Goal: Task Accomplishment & Management: Manage account settings

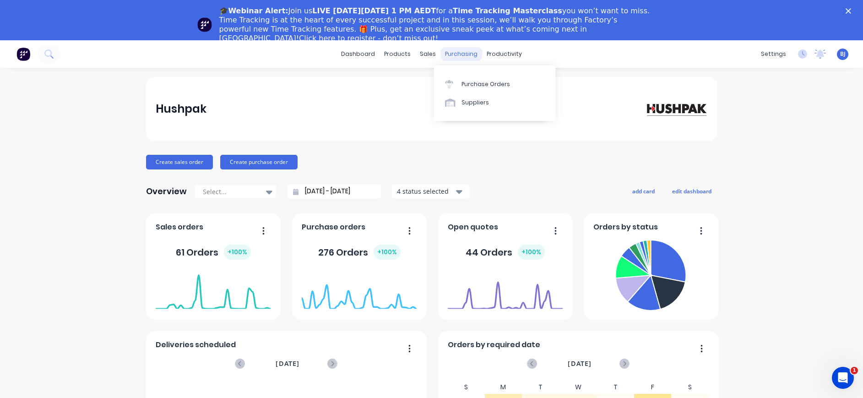
click at [451, 52] on div "purchasing" at bounding box center [461, 54] width 42 height 14
click at [479, 78] on link "Purchase Orders" at bounding box center [494, 84] width 121 height 18
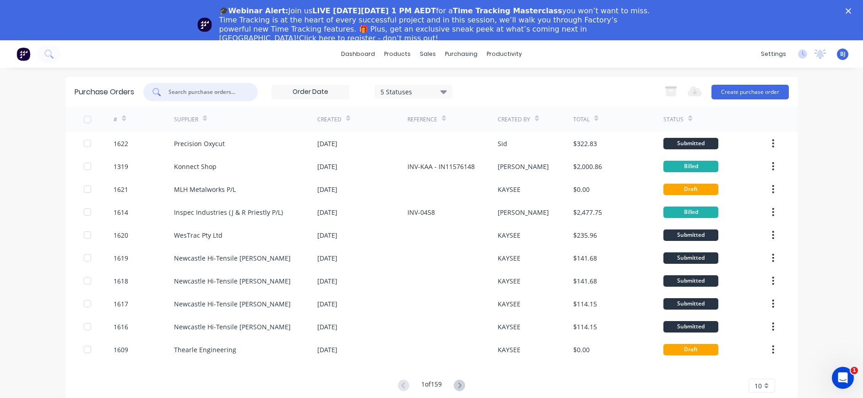
click at [205, 94] on input "text" at bounding box center [206, 91] width 76 height 9
type input "1599"
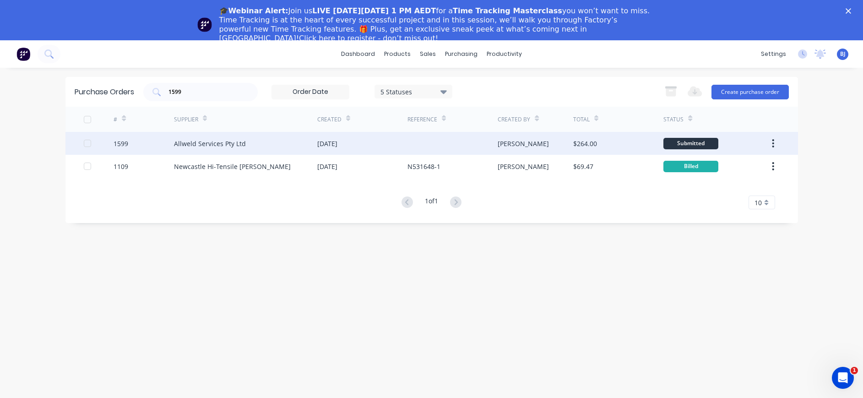
click at [236, 148] on div "Allweld Services Pty Ltd" at bounding box center [210, 144] width 72 height 10
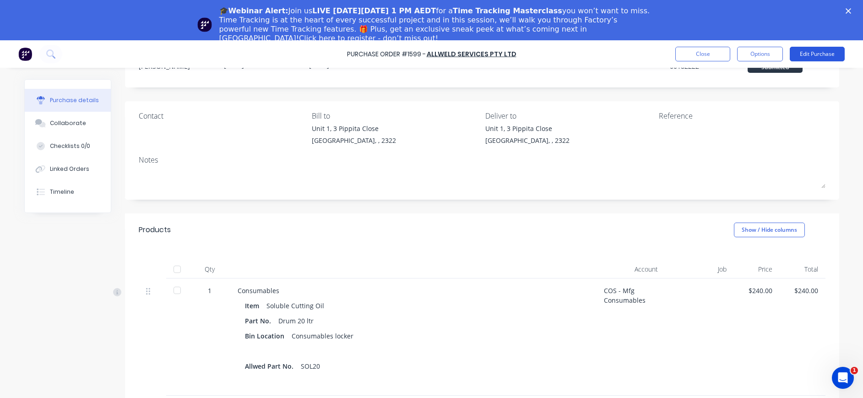
click at [820, 50] on button "Edit Purchase" at bounding box center [817, 54] width 55 height 15
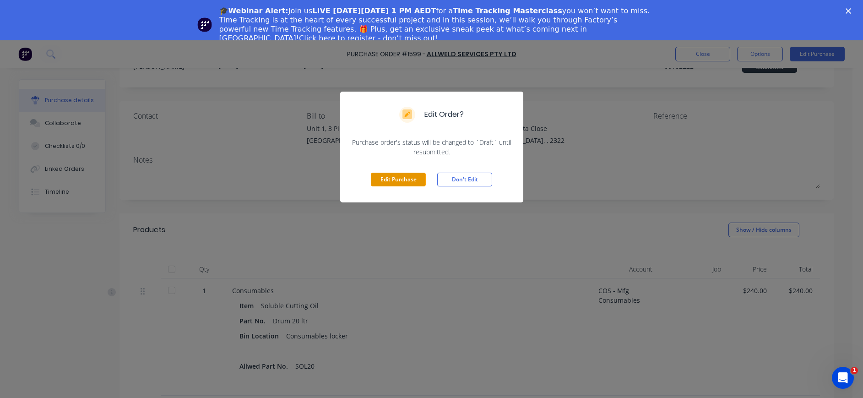
click at [384, 181] on button "Edit Purchase" at bounding box center [398, 180] width 55 height 14
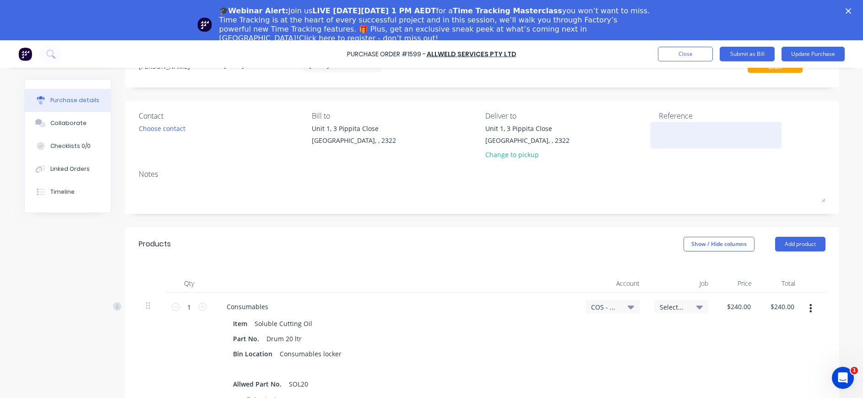
click at [659, 132] on textarea at bounding box center [716, 134] width 114 height 21
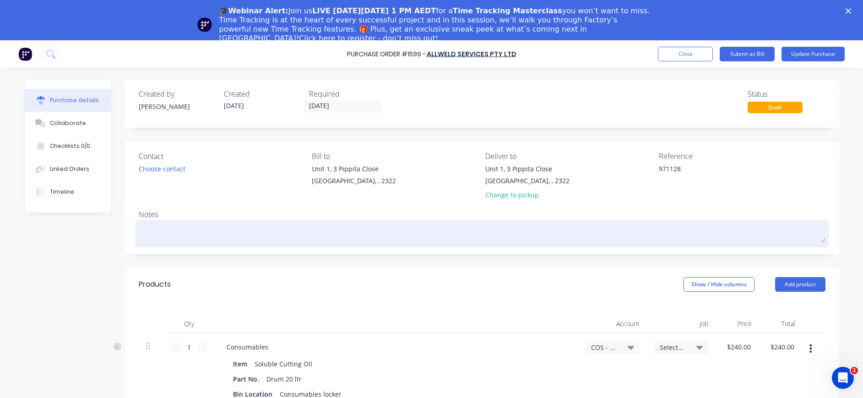
scroll to position [209, 0]
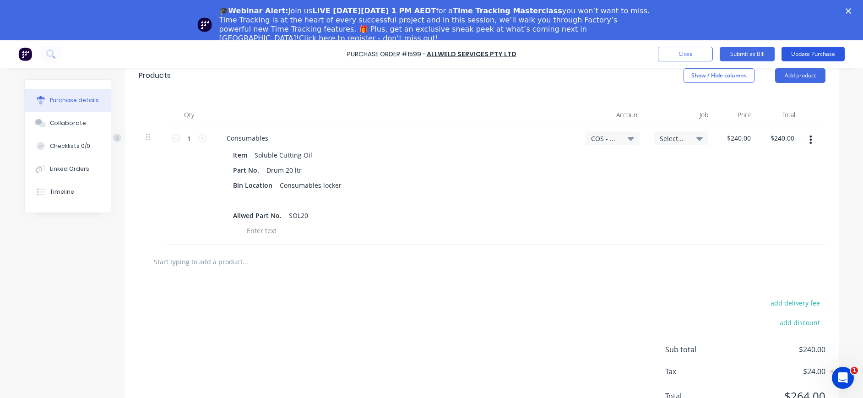
type textarea "971128"
type textarea "x"
type textarea "971128"
click at [823, 55] on button "Update Purchase" at bounding box center [813, 54] width 63 height 15
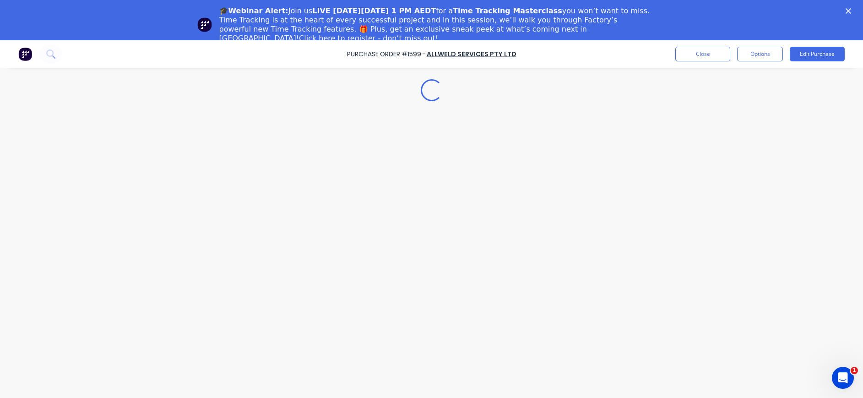
scroll to position [0, 0]
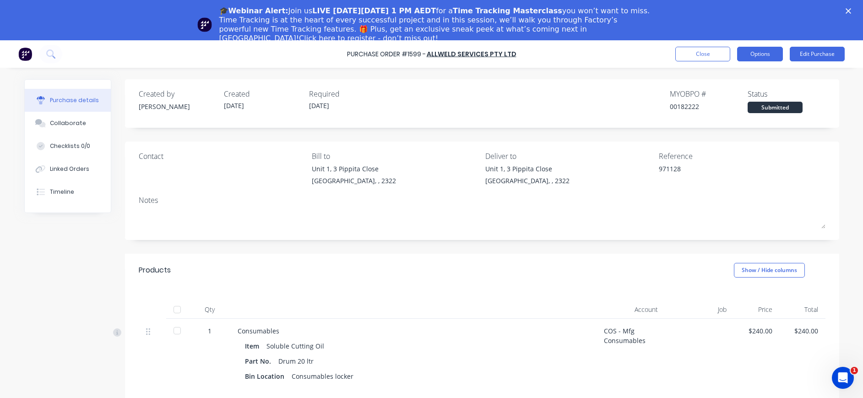
click at [764, 52] on button "Options" at bounding box center [760, 54] width 46 height 15
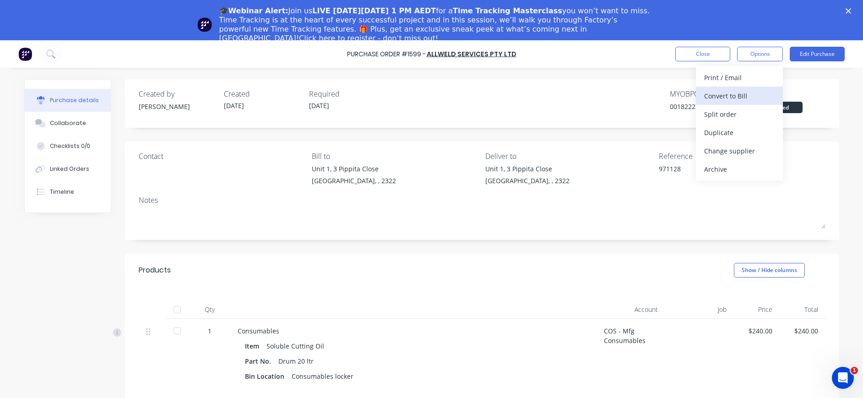
click at [732, 93] on div "Convert to Bill" at bounding box center [739, 95] width 71 height 13
type textarea "x"
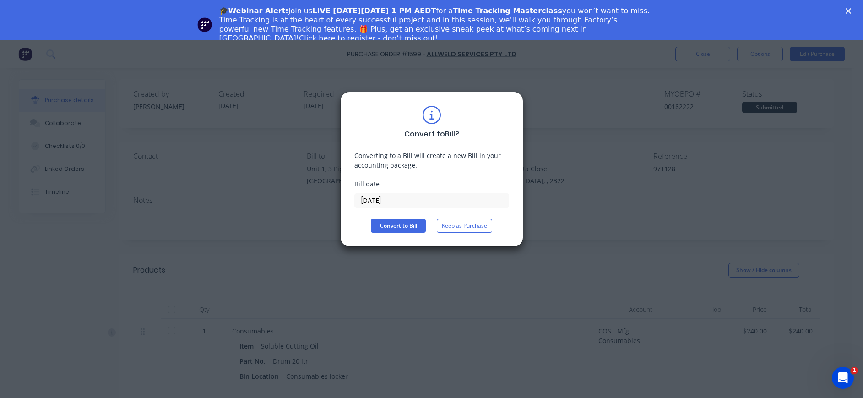
click at [388, 202] on input "[DATE]" at bounding box center [432, 201] width 154 height 14
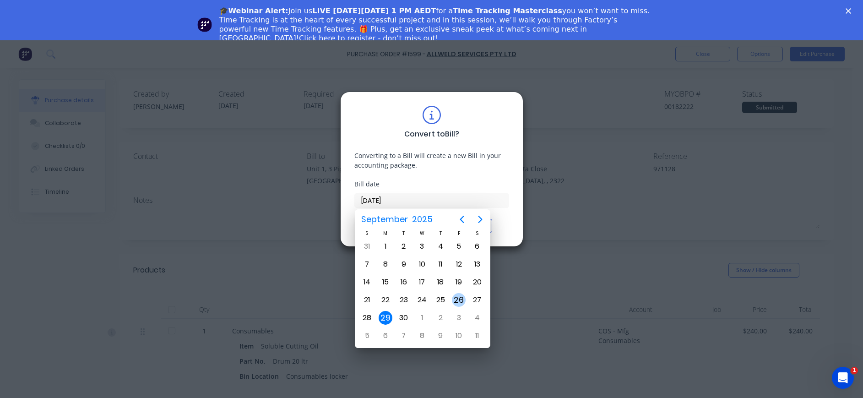
click at [456, 299] on div "26" at bounding box center [459, 300] width 14 height 14
type input "[DATE]"
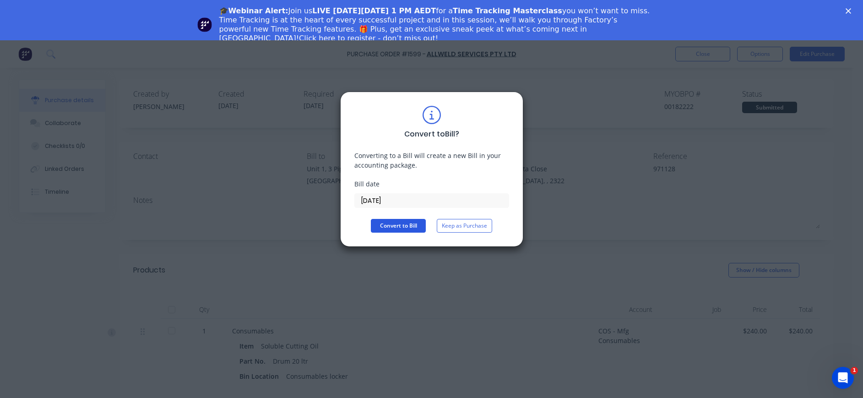
click at [390, 228] on button "Convert to Bill" at bounding box center [398, 226] width 55 height 14
type textarea "x"
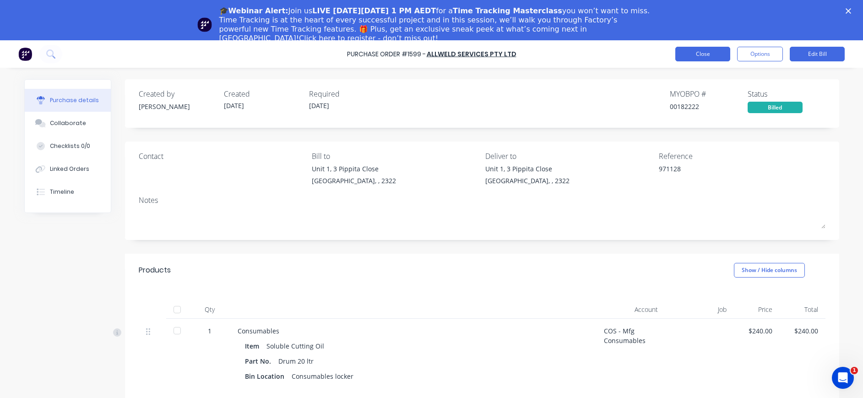
click at [714, 51] on button "Close" at bounding box center [702, 54] width 55 height 15
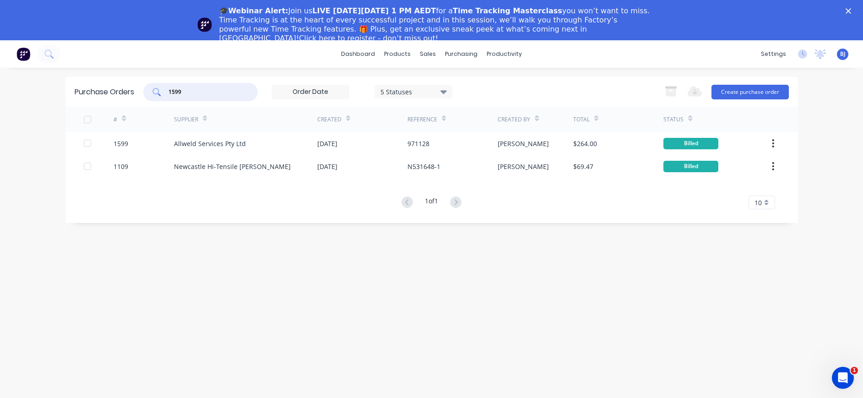
drag, startPoint x: 196, startPoint y: 88, endPoint x: 152, endPoint y: 88, distance: 44.0
click at [152, 88] on div "1599" at bounding box center [200, 92] width 114 height 18
type input "1593"
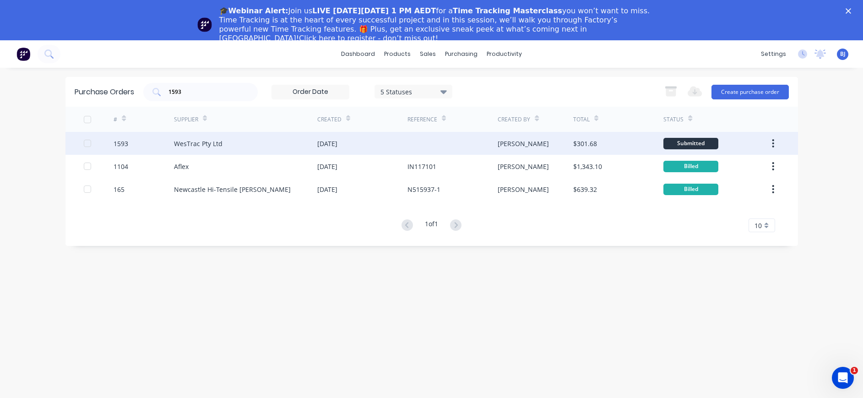
click at [216, 146] on div "WesTrac Pty Ltd" at bounding box center [198, 144] width 49 height 10
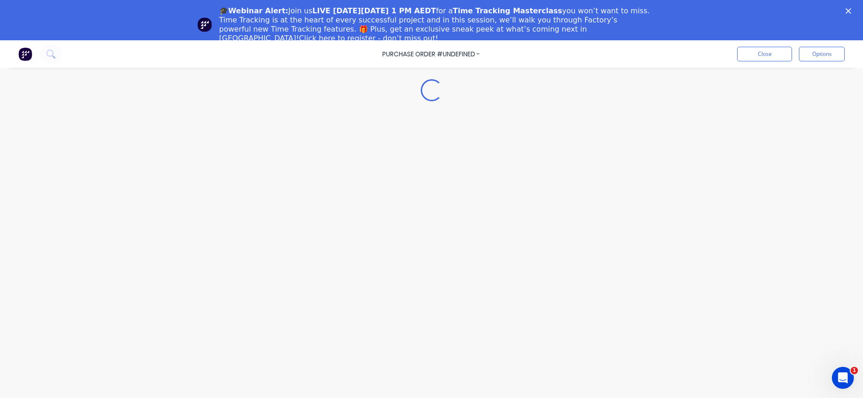
type textarea "x"
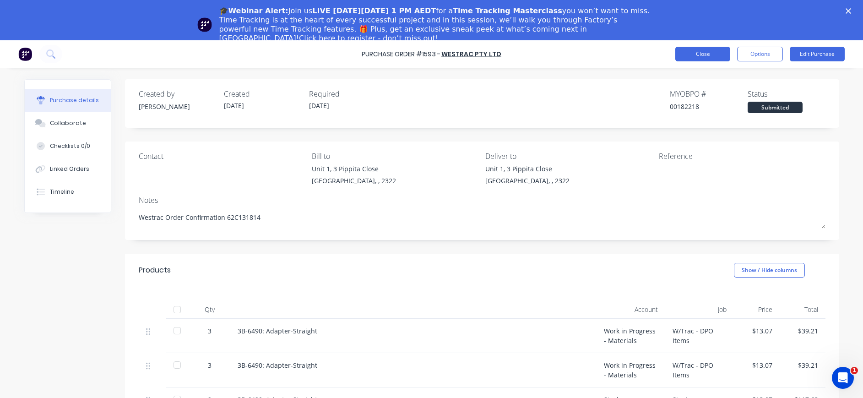
click at [692, 58] on button "Close" at bounding box center [702, 54] width 55 height 15
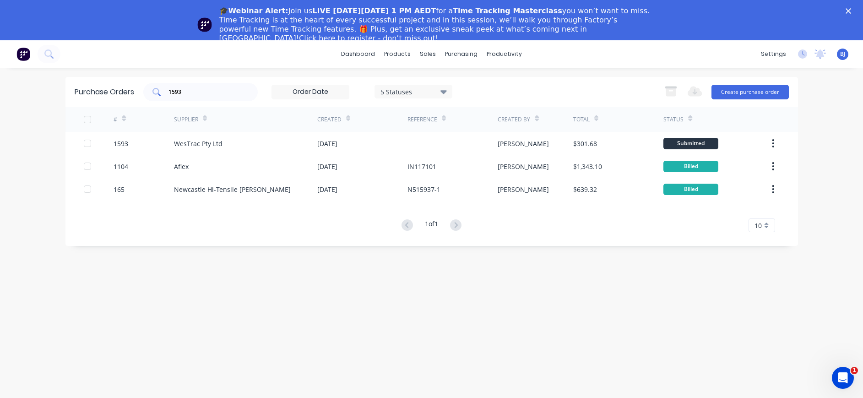
click at [207, 91] on input "1593" at bounding box center [206, 91] width 76 height 9
drag, startPoint x: 198, startPoint y: 91, endPoint x: 147, endPoint y: 92, distance: 50.4
click at [147, 92] on div "1593" at bounding box center [200, 92] width 114 height 18
type input "1611"
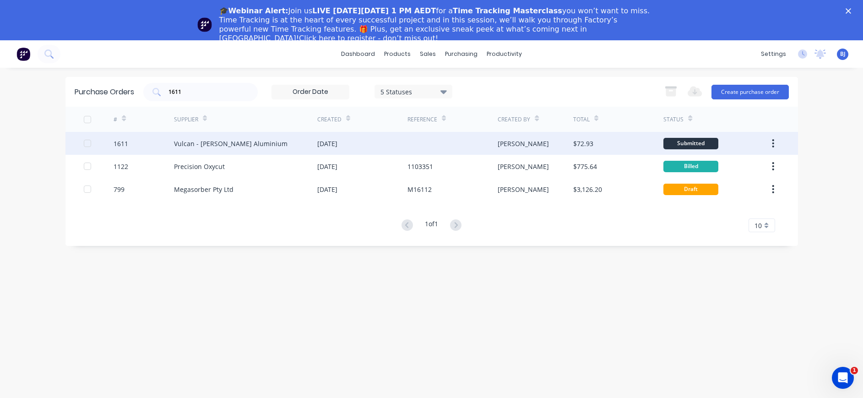
click at [200, 144] on div "Vulcan - [PERSON_NAME] Aluminium" at bounding box center [231, 144] width 114 height 10
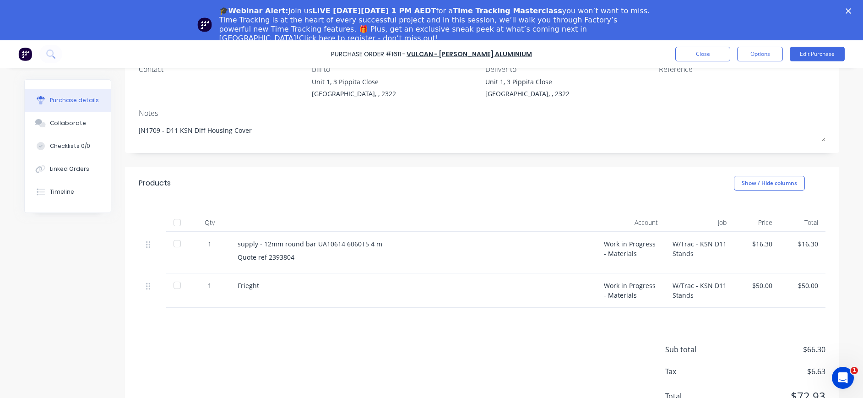
scroll to position [40, 0]
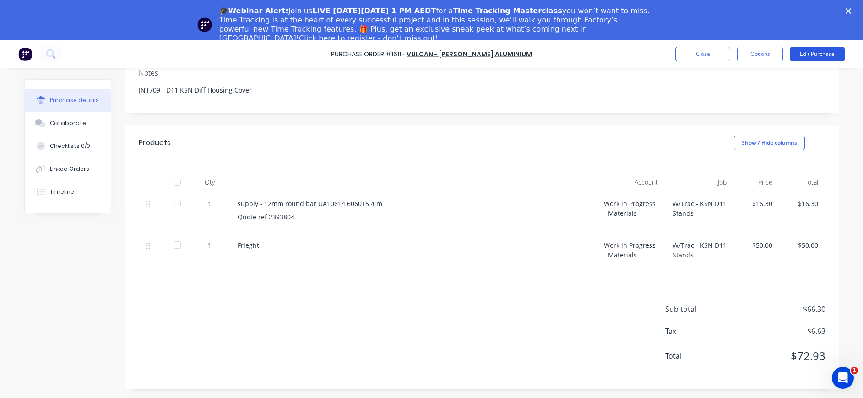
click at [826, 50] on button "Edit Purchase" at bounding box center [817, 54] width 55 height 15
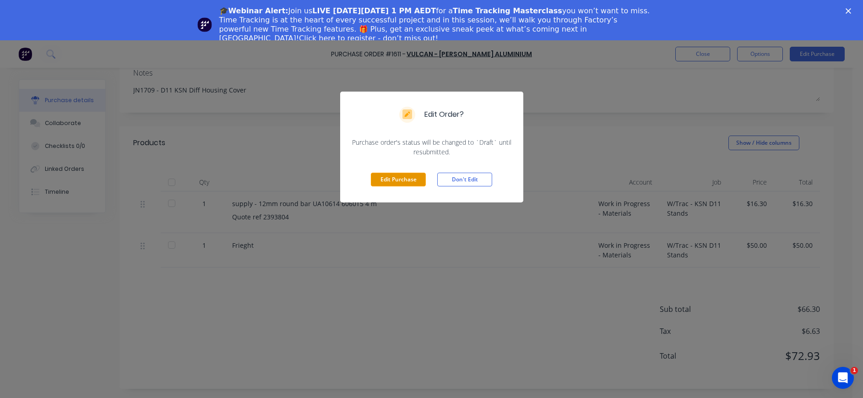
click at [381, 179] on button "Edit Purchase" at bounding box center [398, 180] width 55 height 14
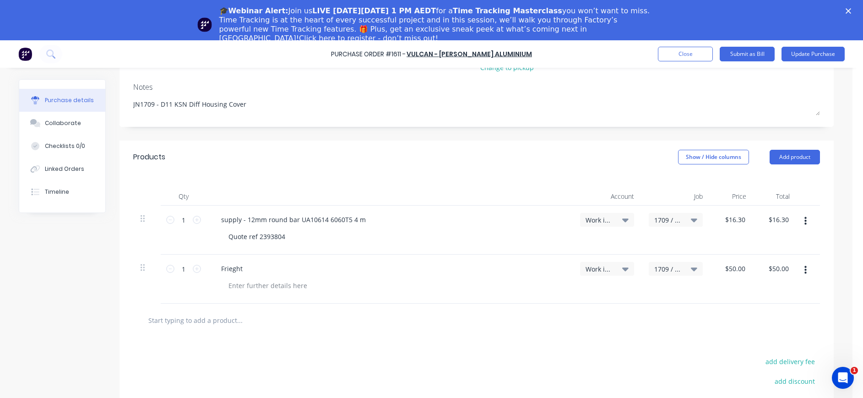
type textarea "x"
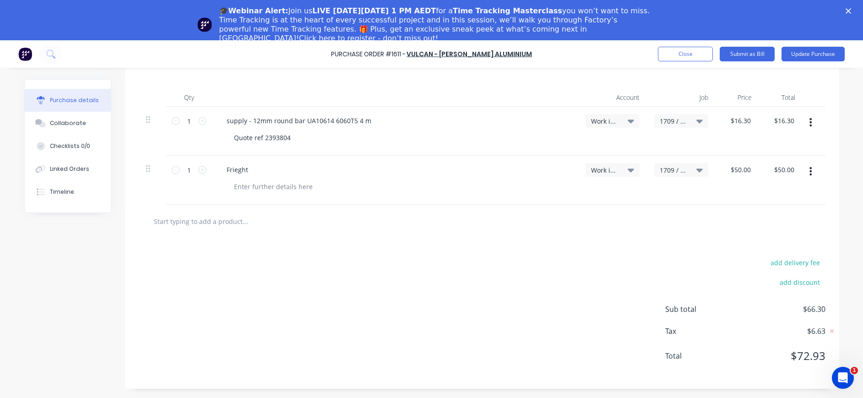
scroll to position [0, 0]
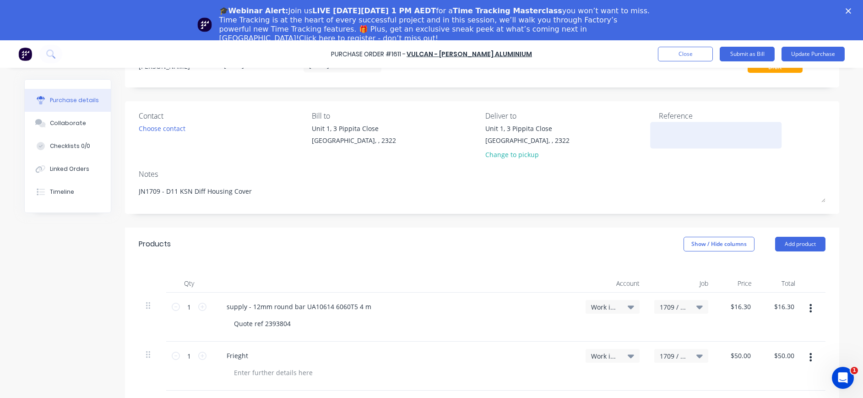
click at [662, 128] on textarea at bounding box center [716, 134] width 114 height 21
type textarea "25997148"
click at [670, 127] on textarea "25997148" at bounding box center [716, 134] width 114 height 21
type textarea "x"
type textarea "2599148"
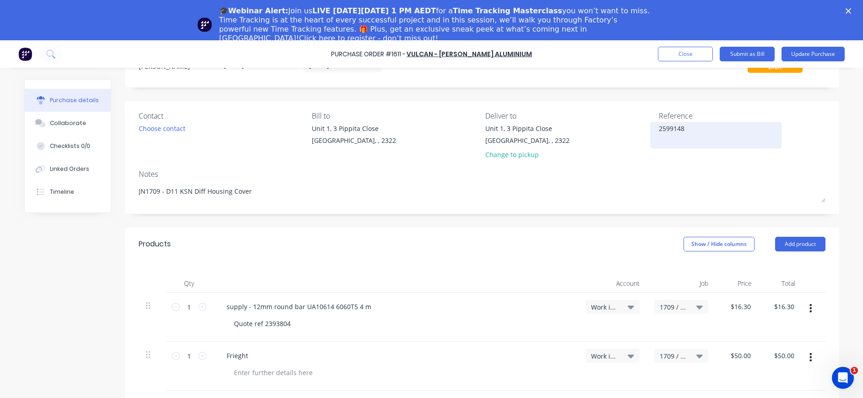
type textarea "x"
drag, startPoint x: 689, startPoint y: 125, endPoint x: 618, endPoint y: 124, distance: 70.5
click at [618, 124] on div "Contact Choose contact Bill to [STREET_ADDRESS] Deliver to [STREET_ADDRESS] Cha…" at bounding box center [482, 137] width 687 height 54
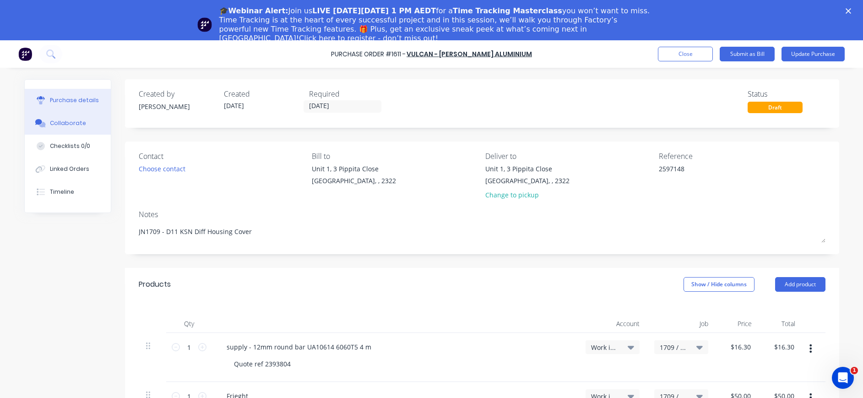
type textarea "2597148"
type textarea "x"
type textarea "2597148"
click at [65, 125] on div "Collaborate" at bounding box center [68, 123] width 36 height 8
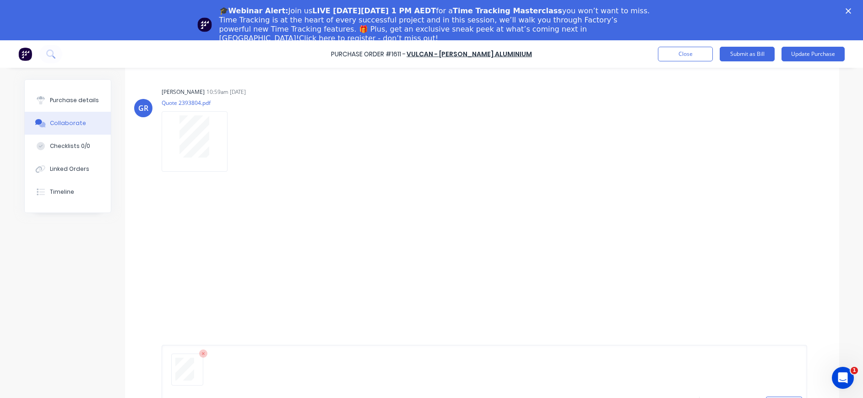
scroll to position [40, 0]
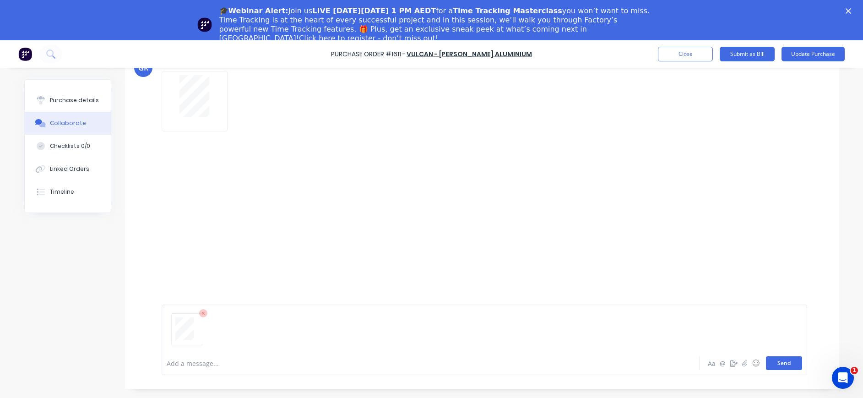
click at [774, 363] on button "Send" at bounding box center [784, 363] width 36 height 14
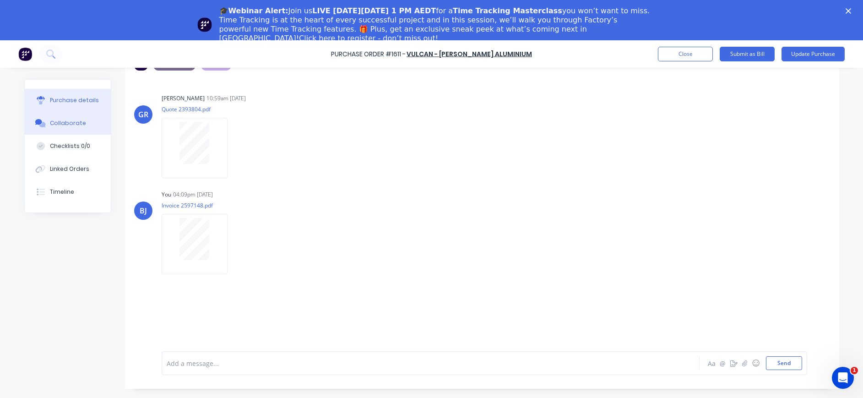
click at [82, 95] on button "Purchase details" at bounding box center [68, 100] width 86 height 23
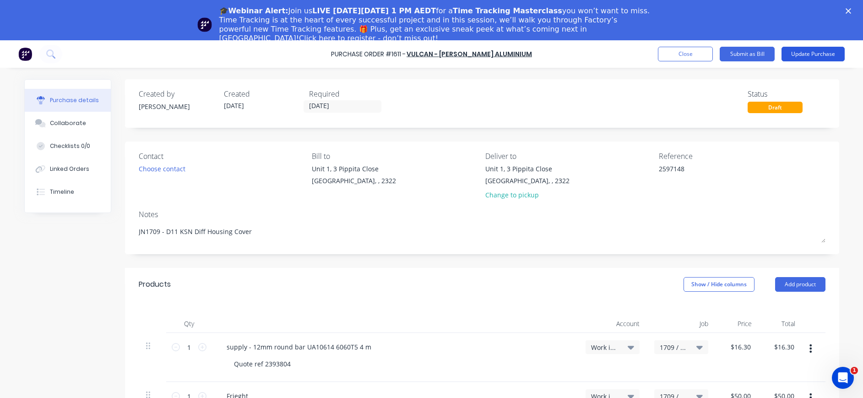
click at [800, 53] on button "Update Purchase" at bounding box center [813, 54] width 63 height 15
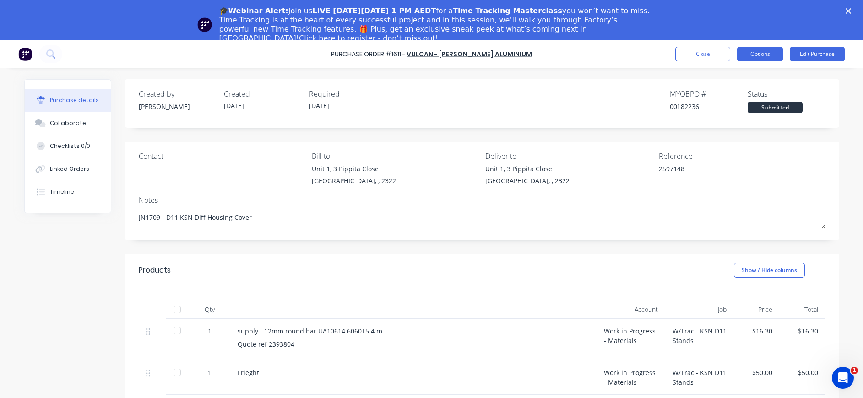
click at [762, 52] on button "Options" at bounding box center [760, 54] width 46 height 15
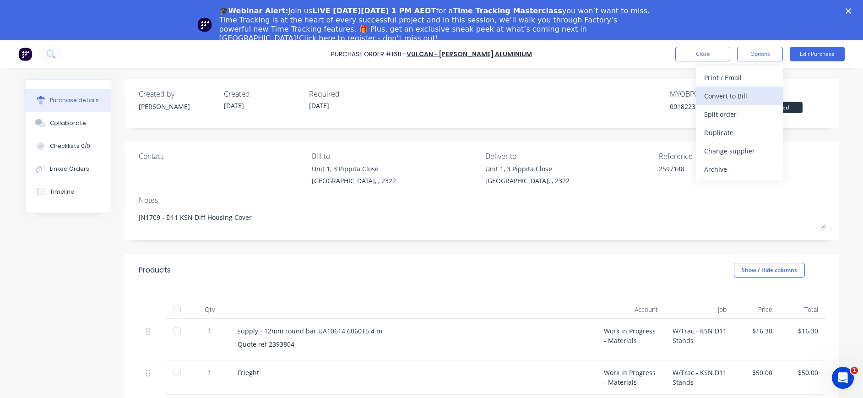
click at [748, 90] on button "Convert to Bill" at bounding box center [739, 96] width 87 height 18
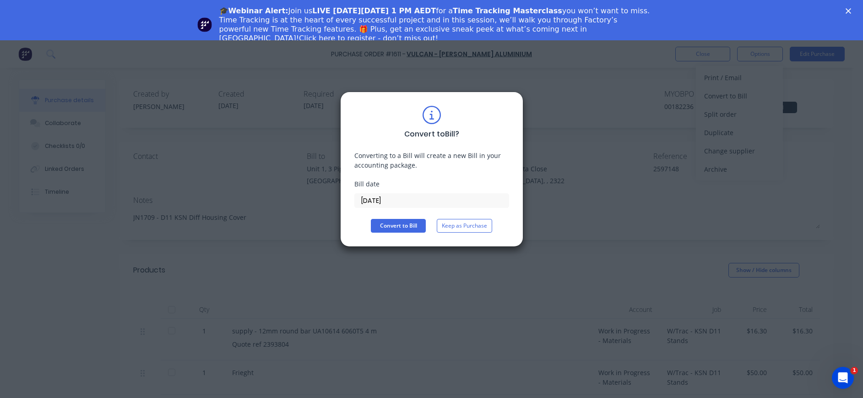
click at [384, 200] on input "[DATE]" at bounding box center [432, 201] width 154 height 14
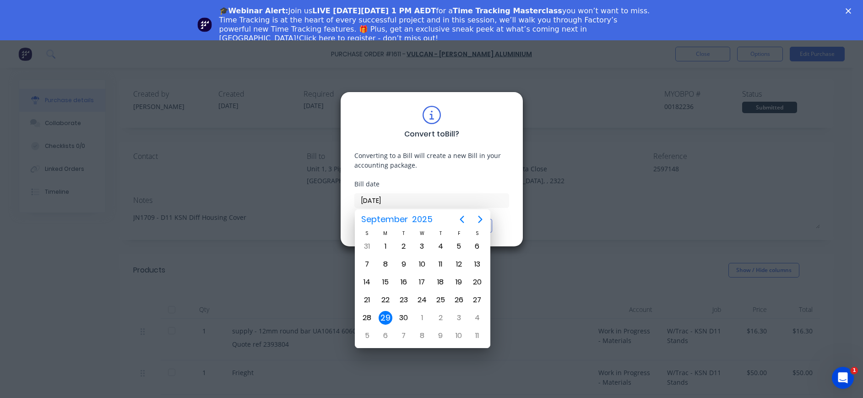
click at [386, 318] on div "29" at bounding box center [386, 318] width 14 height 14
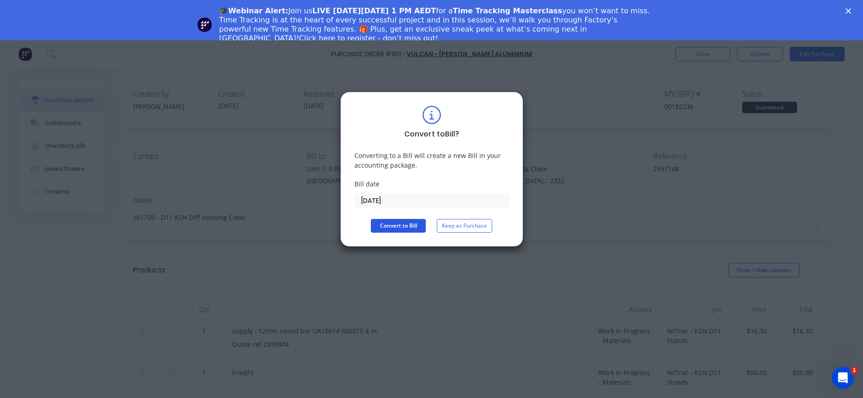
click at [409, 226] on button "Convert to Bill" at bounding box center [398, 226] width 55 height 14
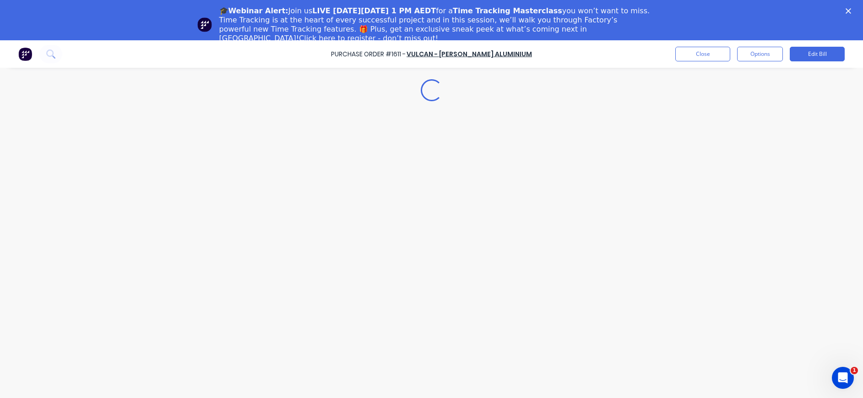
type textarea "x"
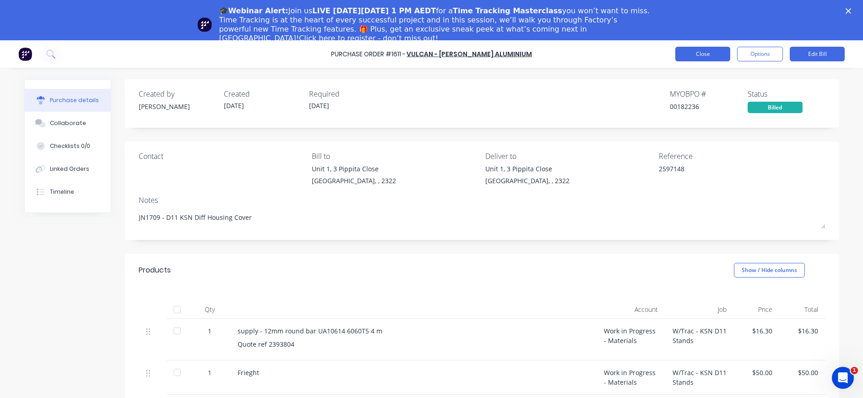
click at [707, 50] on button "Close" at bounding box center [702, 54] width 55 height 15
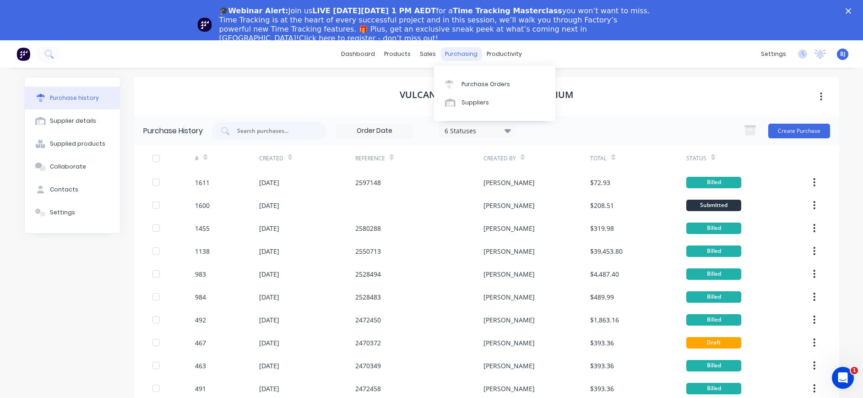
click at [448, 51] on div "purchasing" at bounding box center [461, 54] width 42 height 14
click at [462, 80] on div "Purchase Orders" at bounding box center [486, 84] width 49 height 8
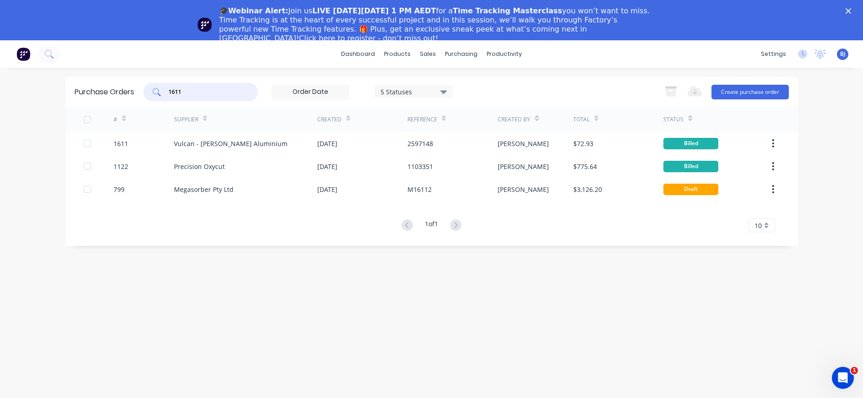
click at [225, 91] on input "1611" at bounding box center [206, 91] width 76 height 9
drag, startPoint x: 223, startPoint y: 91, endPoint x: 125, endPoint y: 92, distance: 97.5
click at [125, 92] on div "Purchase Orders 1611 5 Statuses 5 Statuses Export to Excel (XLSX) Create purcha…" at bounding box center [431, 92] width 733 height 30
type input "1466"
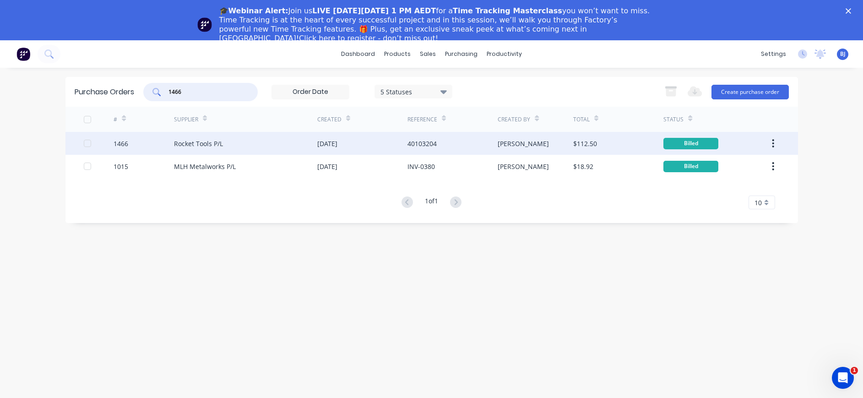
click at [169, 142] on div "1466" at bounding box center [144, 143] width 60 height 23
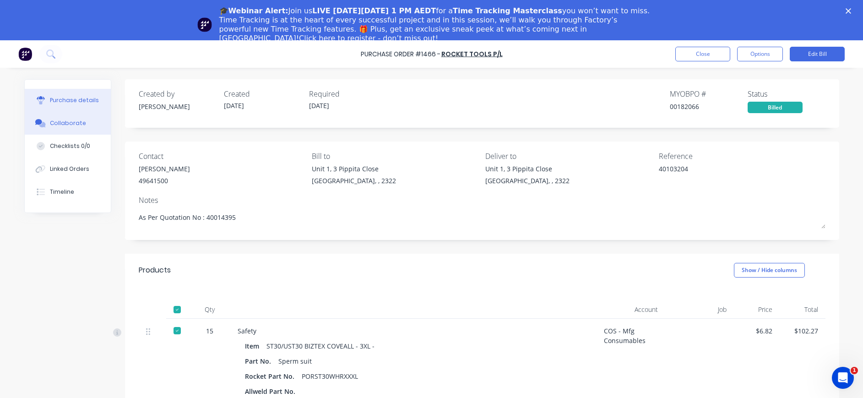
click at [68, 124] on div "Collaborate" at bounding box center [68, 123] width 36 height 8
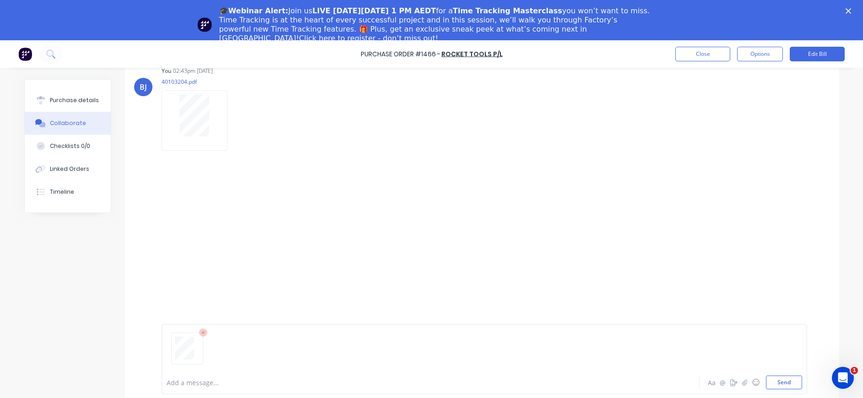
scroll to position [40, 0]
click at [781, 363] on button "Send" at bounding box center [784, 363] width 36 height 14
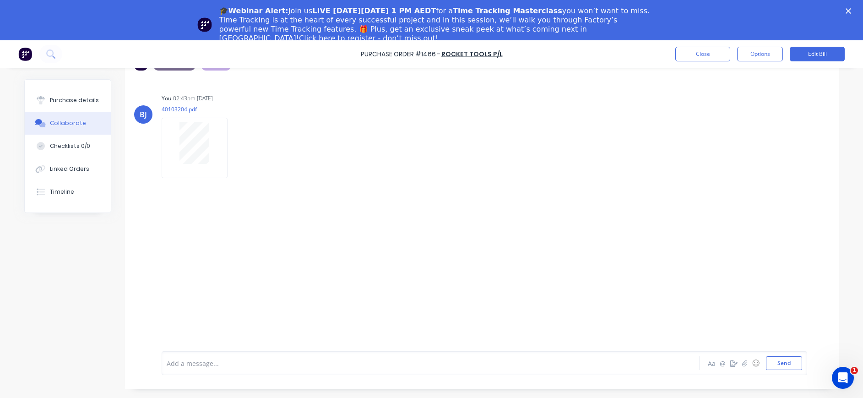
scroll to position [23, 0]
click at [234, 147] on icon "button" at bounding box center [235, 148] width 3 height 11
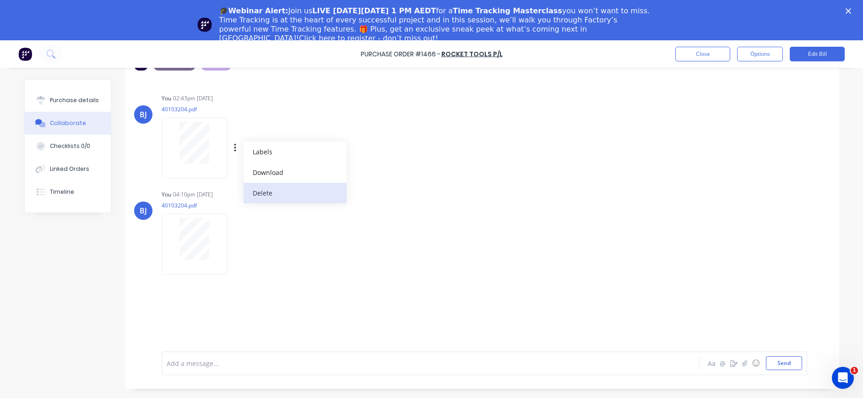
click at [256, 193] on button "Delete" at bounding box center [295, 193] width 103 height 21
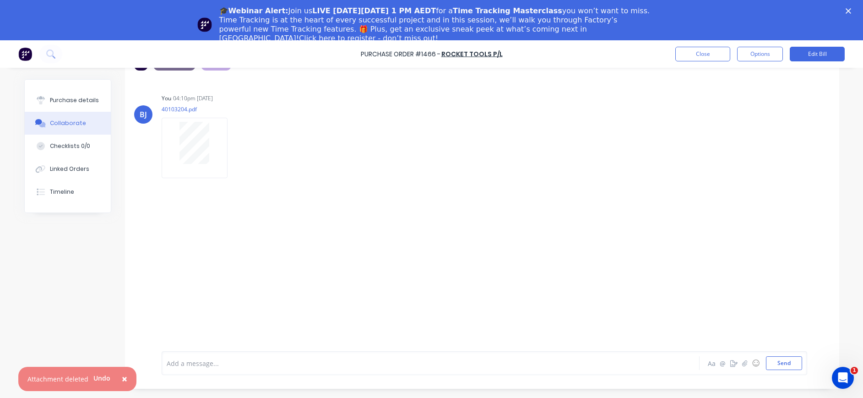
drag, startPoint x: 413, startPoint y: 216, endPoint x: 379, endPoint y: 203, distance: 37.2
click at [413, 216] on div "BJ You 04:10pm [DATE] 40103204.pdf Labels Download Delete" at bounding box center [482, 208] width 714 height 260
drag, startPoint x: 81, startPoint y: 97, endPoint x: 119, endPoint y: 98, distance: 37.6
click at [85, 97] on div "Purchase details" at bounding box center [74, 100] width 49 height 8
type textarea "x"
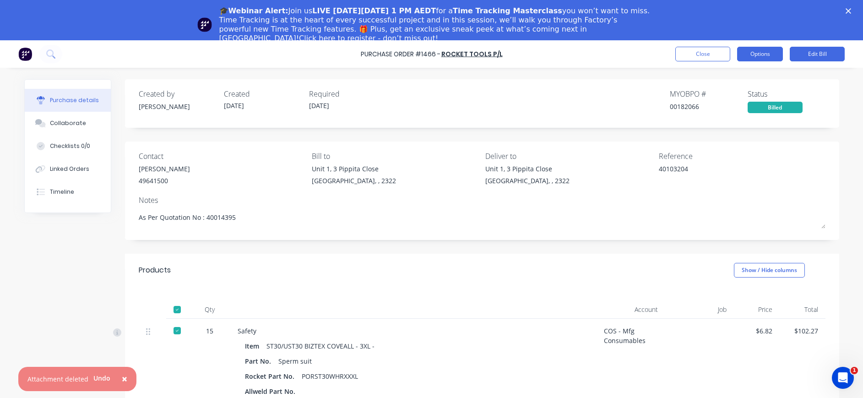
click at [754, 54] on button "Options" at bounding box center [760, 54] width 46 height 15
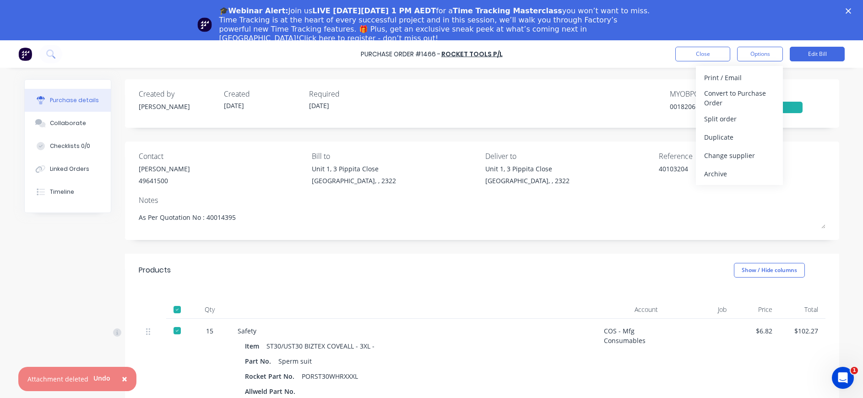
click at [794, 171] on div "40103204" at bounding box center [742, 175] width 167 height 23
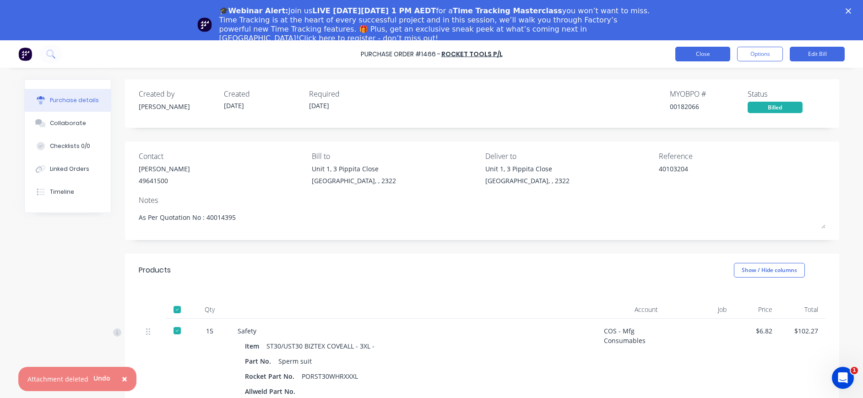
click at [705, 57] on button "Close" at bounding box center [702, 54] width 55 height 15
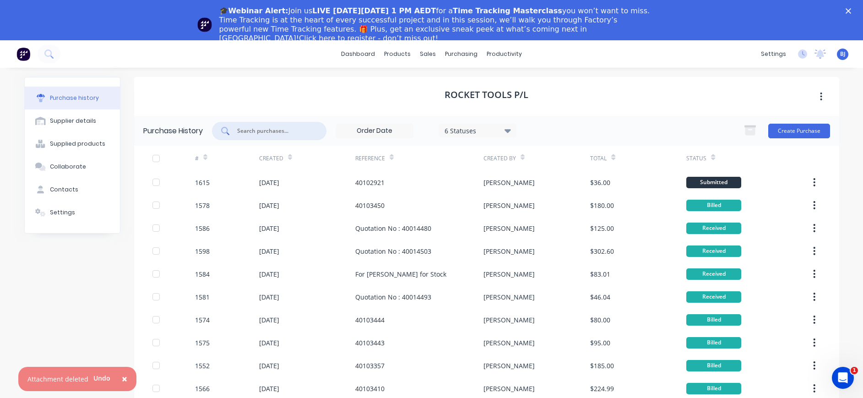
click at [295, 127] on input "text" at bounding box center [274, 130] width 76 height 9
click at [236, 133] on input "text" at bounding box center [274, 130] width 76 height 9
type input "40102921"
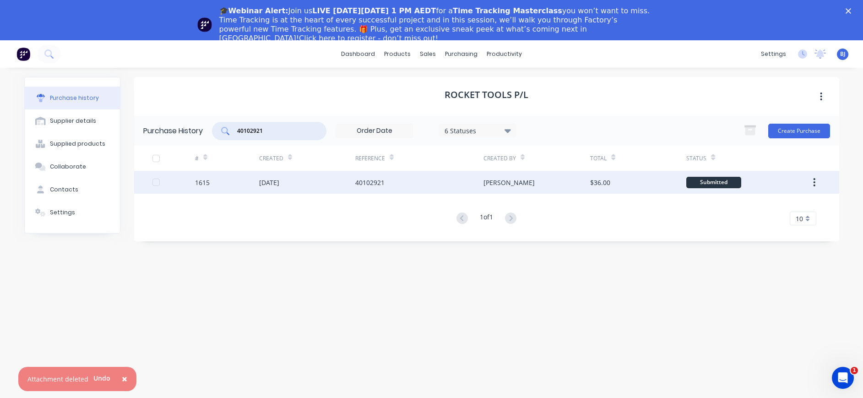
click at [375, 182] on div "40102921" at bounding box center [369, 183] width 29 height 10
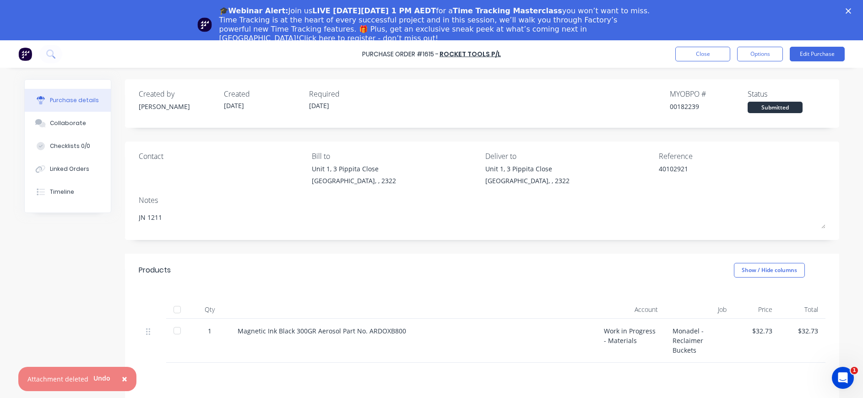
click at [172, 331] on div at bounding box center [177, 330] width 18 height 18
drag, startPoint x: 71, startPoint y: 119, endPoint x: 169, endPoint y: 106, distance: 99.2
click at [71, 119] on button "Collaborate" at bounding box center [68, 123] width 86 height 23
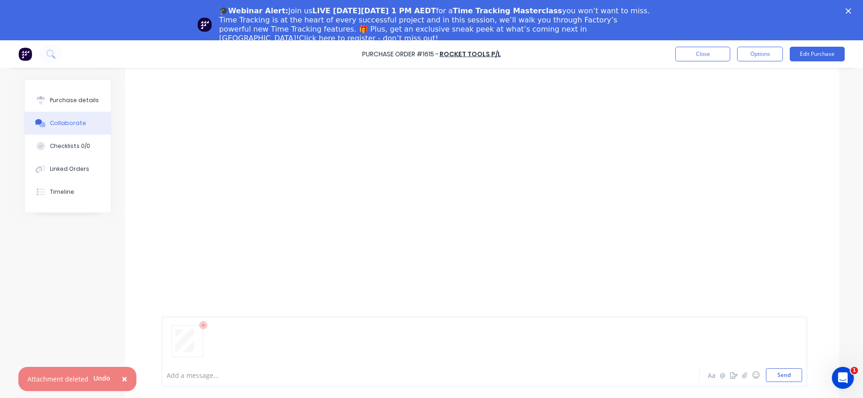
scroll to position [40, 0]
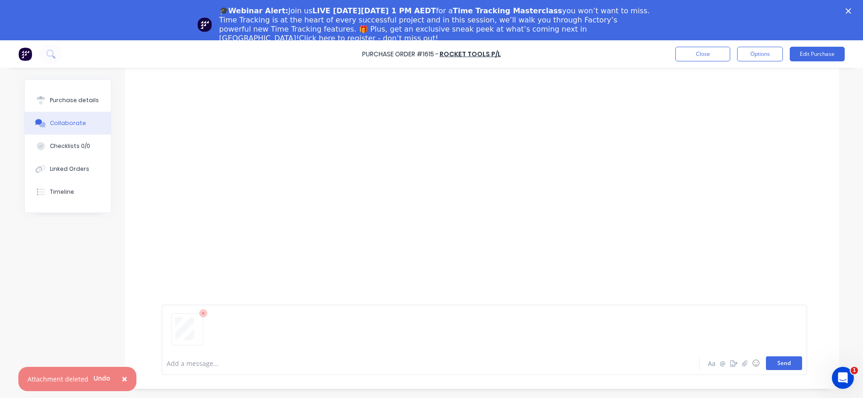
click at [777, 365] on button "Send" at bounding box center [784, 363] width 36 height 14
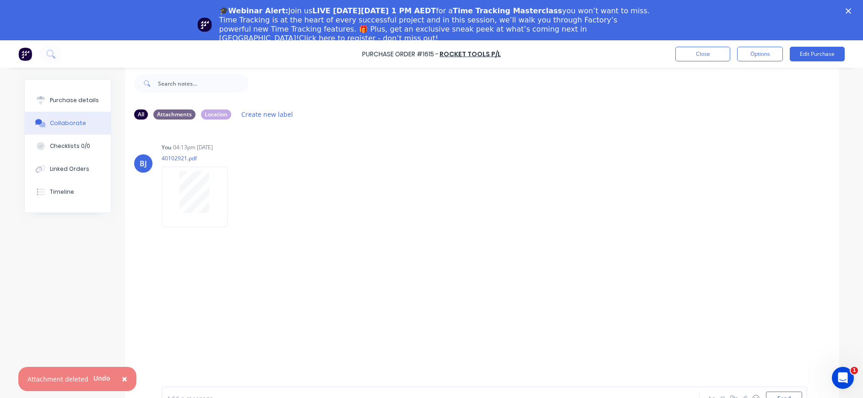
scroll to position [0, 0]
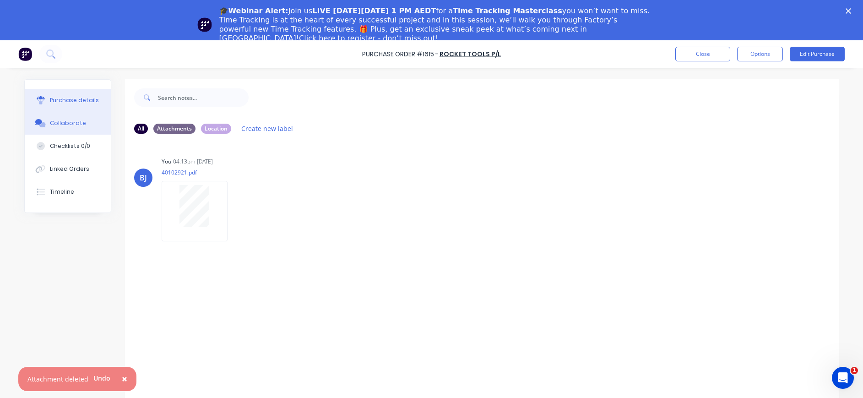
click at [70, 100] on div "Purchase details" at bounding box center [74, 100] width 49 height 8
type textarea "x"
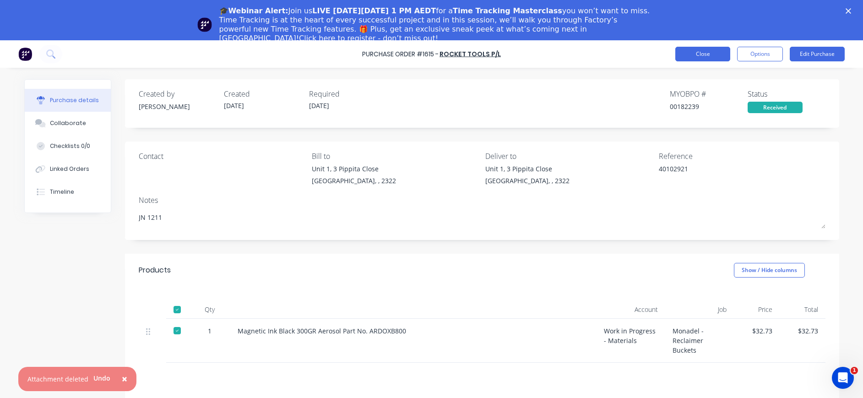
click at [700, 54] on button "Close" at bounding box center [702, 54] width 55 height 15
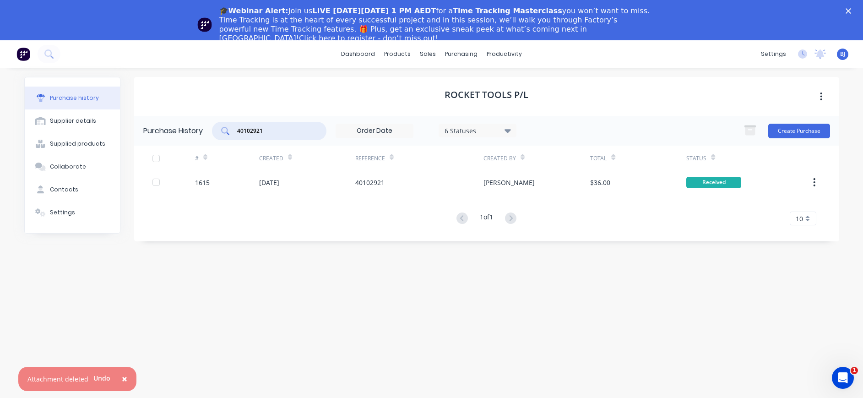
drag, startPoint x: 287, startPoint y: 131, endPoint x: 210, endPoint y: 129, distance: 76.5
click at [210, 129] on div "Purchase History 40102921 6 Statuses 6 Statuses Create Purchase" at bounding box center [486, 131] width 705 height 30
type input "40103450"
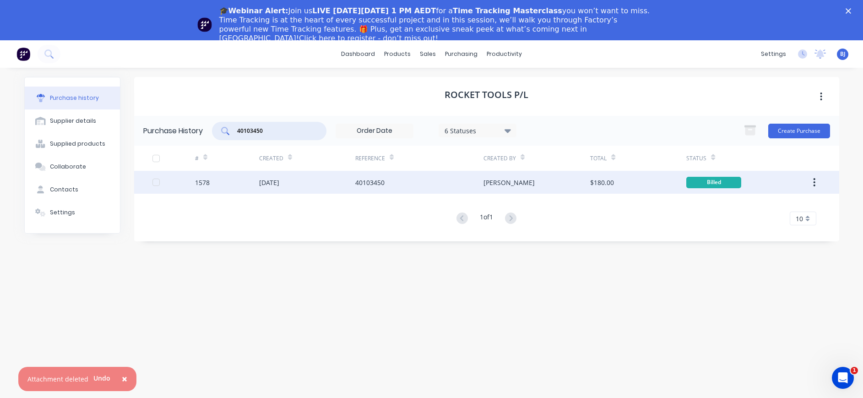
click at [380, 181] on div "40103450" at bounding box center [369, 183] width 29 height 10
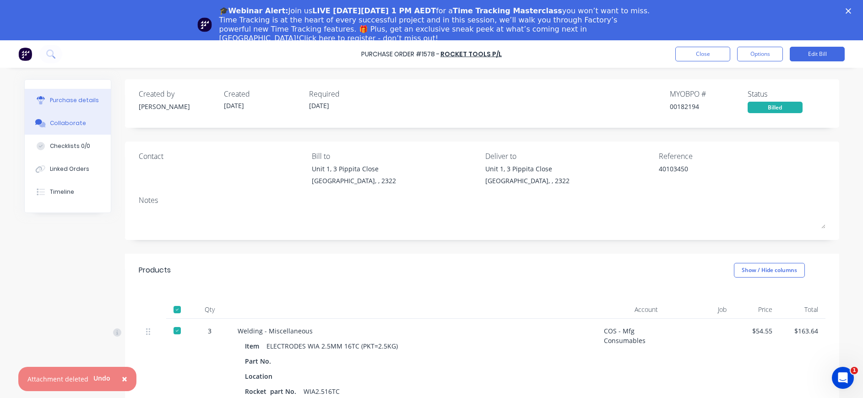
click at [50, 122] on div "Collaborate" at bounding box center [68, 123] width 36 height 8
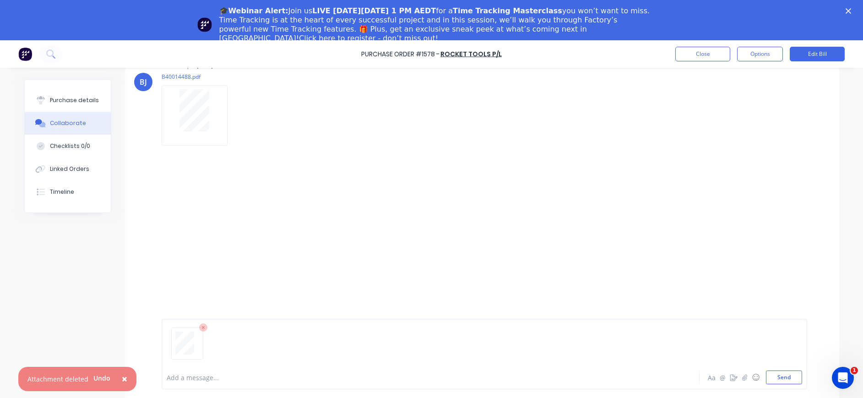
scroll to position [40, 0]
click at [776, 359] on button "Send" at bounding box center [784, 363] width 36 height 14
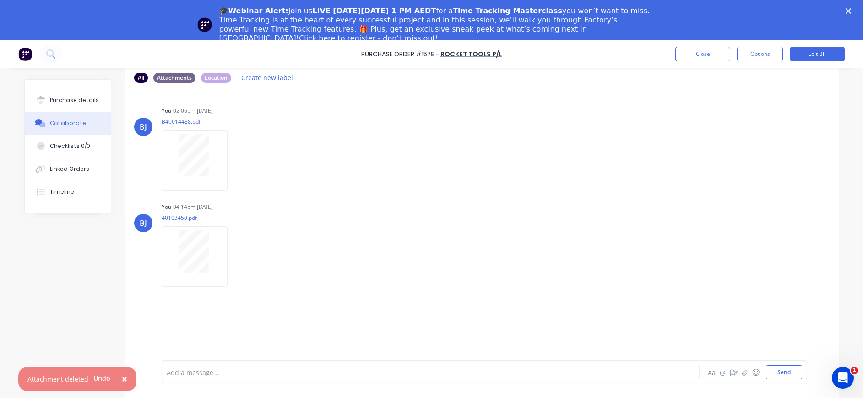
scroll to position [0, 0]
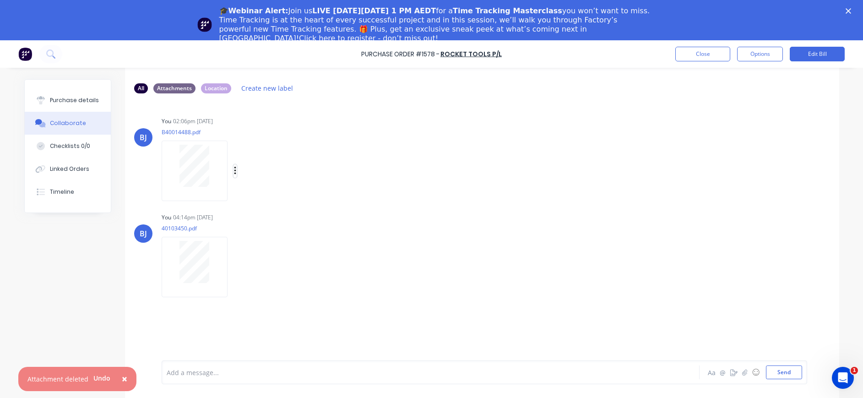
click at [234, 167] on icon "button" at bounding box center [235, 171] width 3 height 11
click at [256, 214] on button "Delete" at bounding box center [295, 216] width 103 height 21
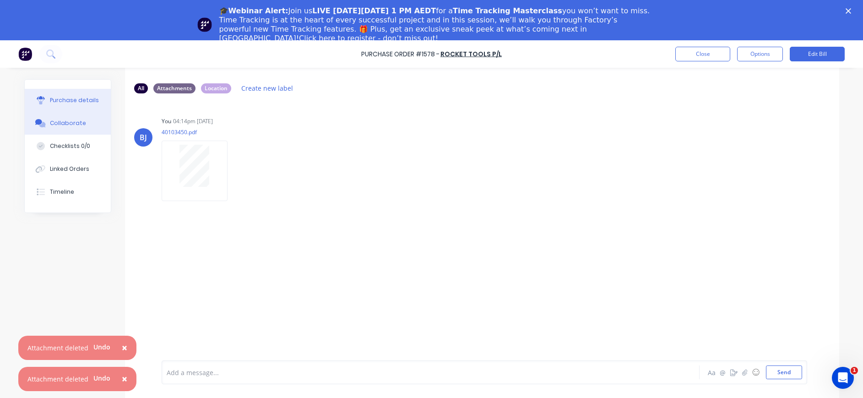
click at [87, 101] on div "Purchase details" at bounding box center [74, 100] width 49 height 8
type textarea "x"
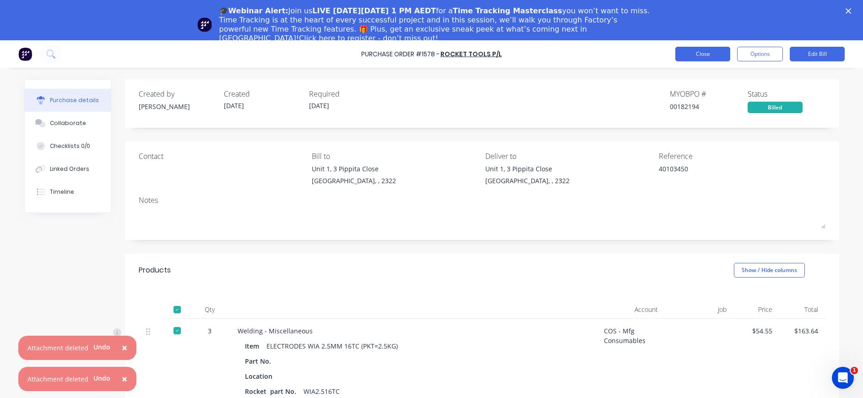
click at [699, 53] on button "Close" at bounding box center [702, 54] width 55 height 15
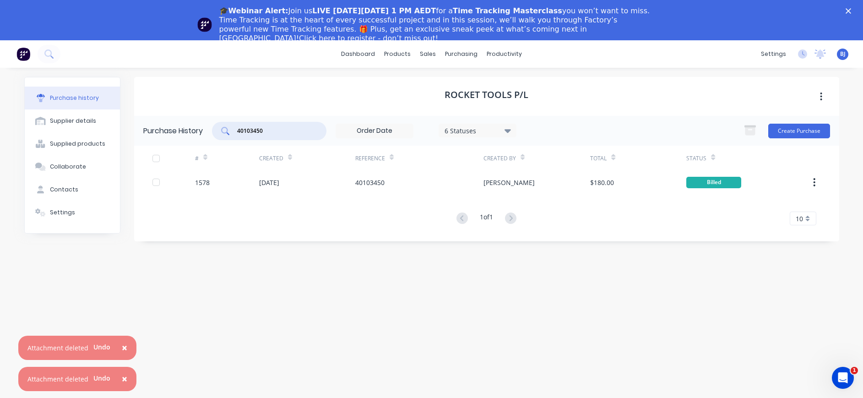
drag, startPoint x: 255, startPoint y: 133, endPoint x: 288, endPoint y: 130, distance: 33.0
click at [288, 130] on input "40103450" at bounding box center [274, 130] width 76 height 9
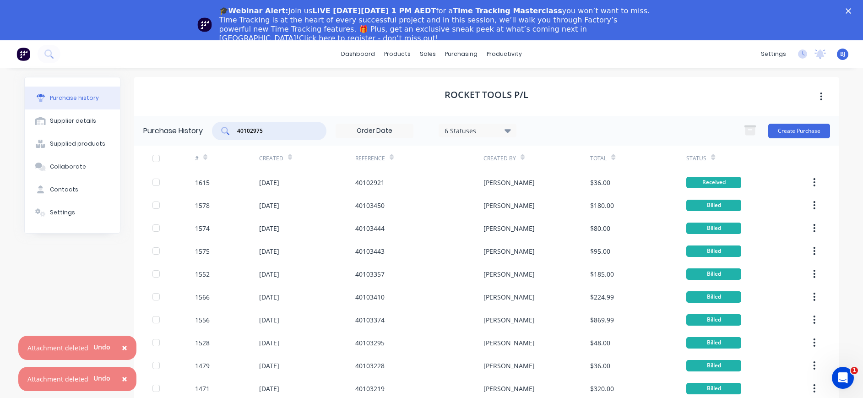
type input "40102975"
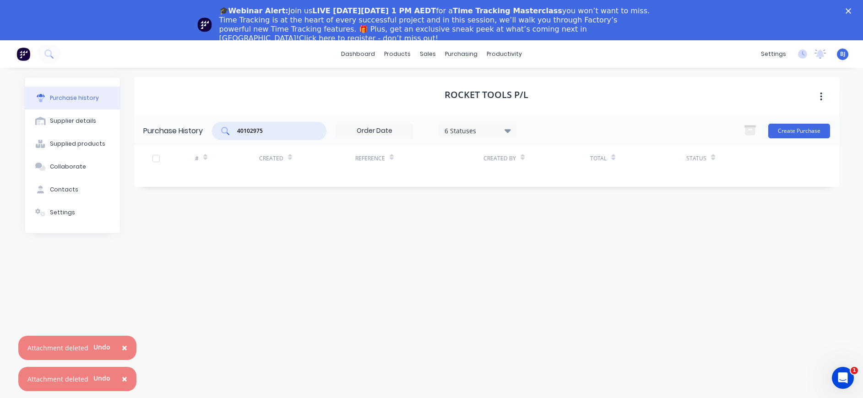
drag, startPoint x: 274, startPoint y: 130, endPoint x: 218, endPoint y: 129, distance: 55.4
click at [218, 136] on div "40102975" at bounding box center [269, 131] width 114 height 18
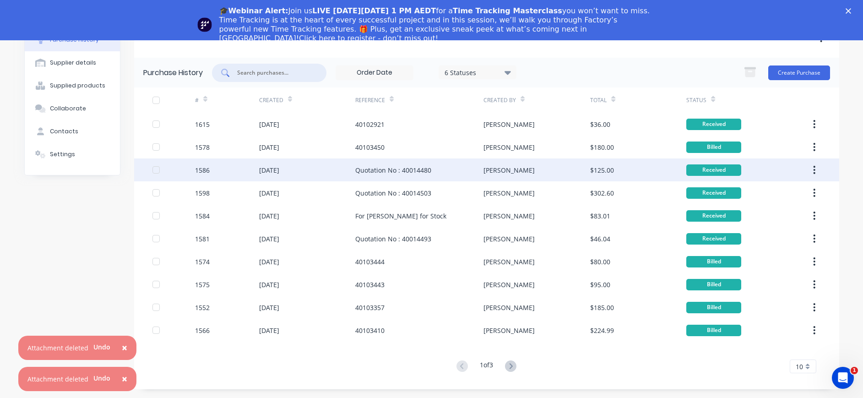
scroll to position [40, 0]
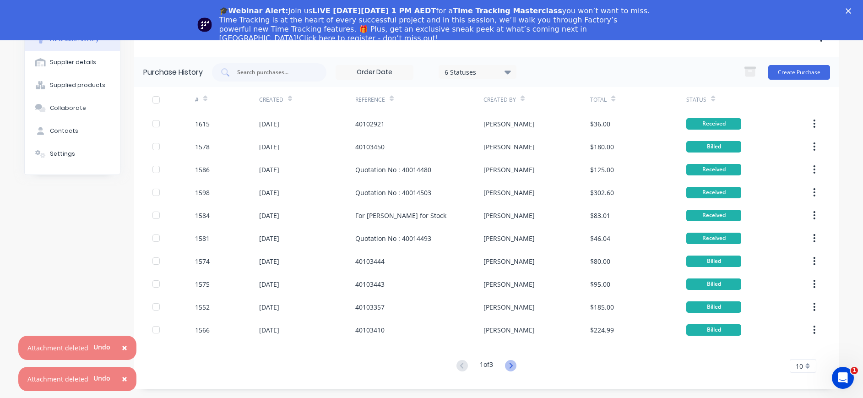
click at [507, 366] on icon at bounding box center [510, 365] width 11 height 11
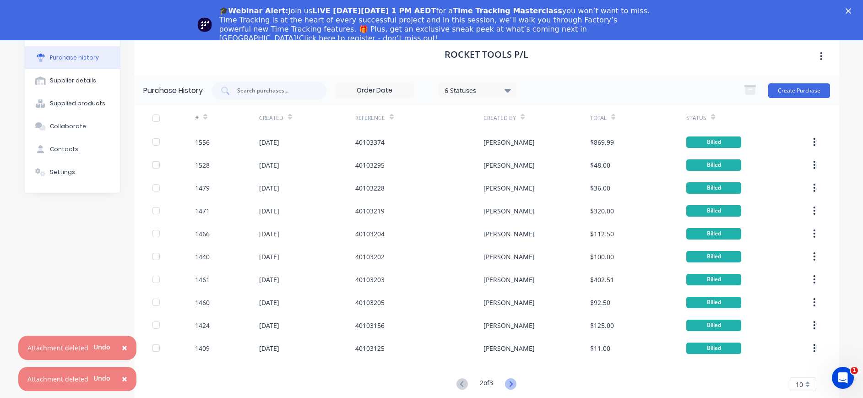
click at [510, 382] on icon at bounding box center [511, 383] width 3 height 5
click at [462, 359] on icon at bounding box center [462, 360] width 11 height 11
click at [202, 114] on div "#" at bounding box center [227, 117] width 64 height 25
click at [203, 120] on div at bounding box center [205, 117] width 4 height 14
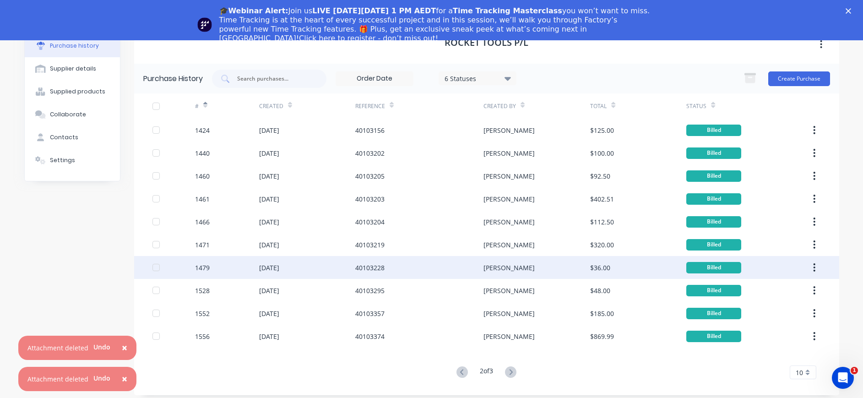
scroll to position [18, 0]
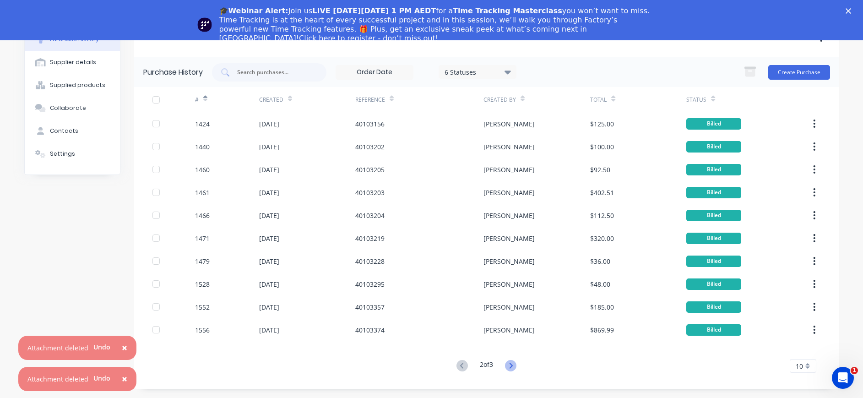
click at [510, 366] on icon at bounding box center [511, 365] width 3 height 5
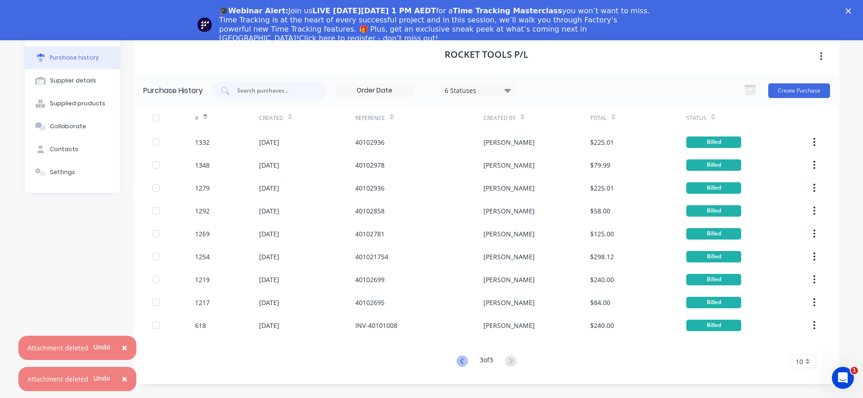
click at [462, 360] on icon at bounding box center [462, 360] width 11 height 11
click at [462, 360] on div "# Created Reference Created By Total Status 1556 [DATE] 40103374 [PERSON_NAME] …" at bounding box center [486, 248] width 705 height 286
click at [457, 385] on icon at bounding box center [462, 383] width 11 height 11
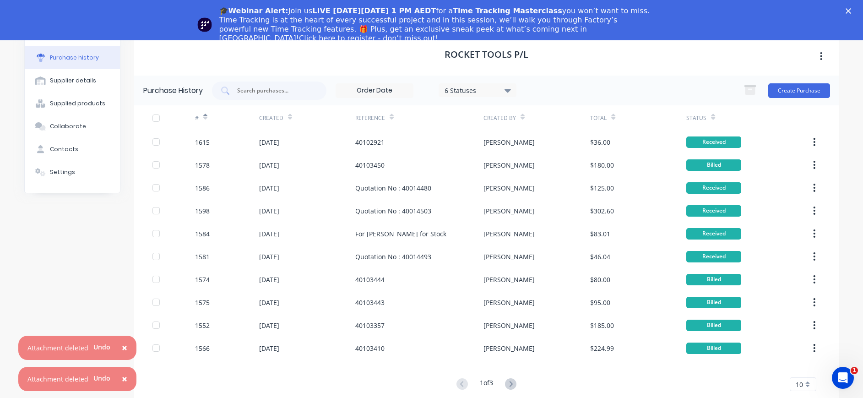
click at [125, 347] on span "×" at bounding box center [124, 347] width 5 height 13
click at [122, 375] on span "×" at bounding box center [124, 378] width 5 height 13
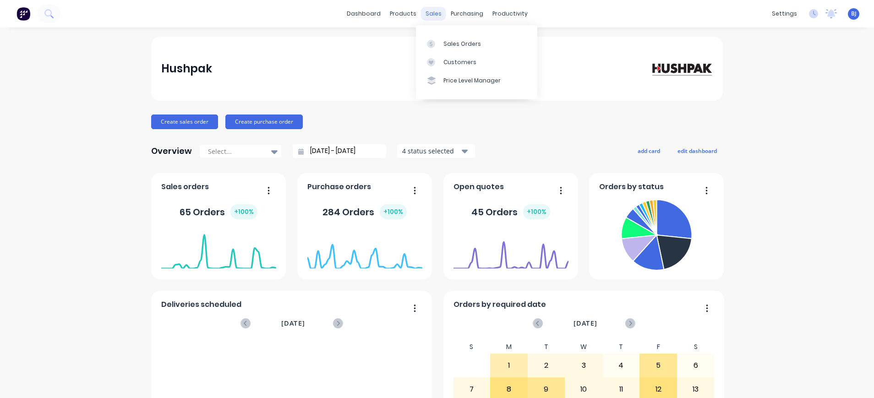
click at [430, 15] on div "sales" at bounding box center [433, 14] width 25 height 14
click at [435, 43] on icon at bounding box center [431, 44] width 8 height 8
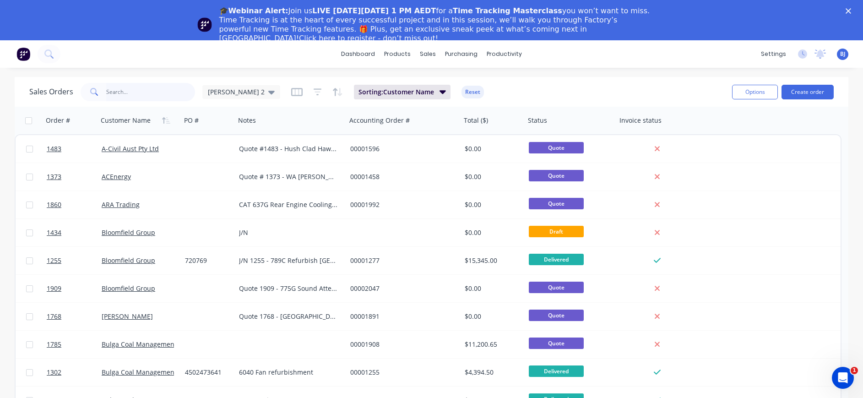
click at [128, 95] on input "text" at bounding box center [150, 92] width 89 height 18
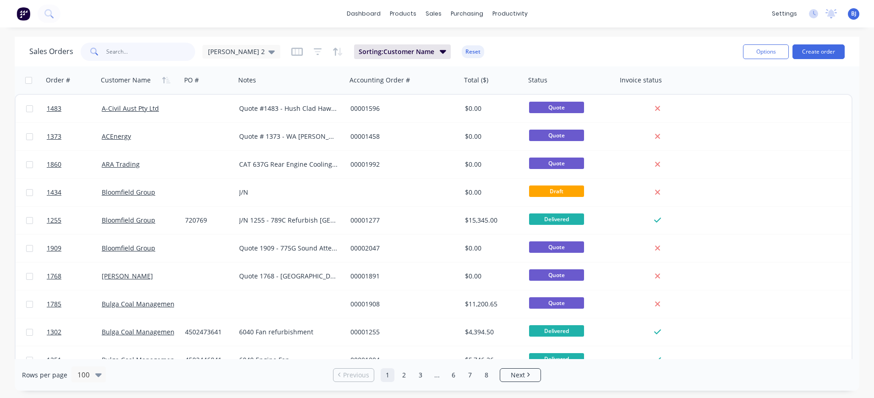
click at [127, 58] on input "text" at bounding box center [150, 52] width 89 height 18
type input "1709"
